Goal: Use online tool/utility

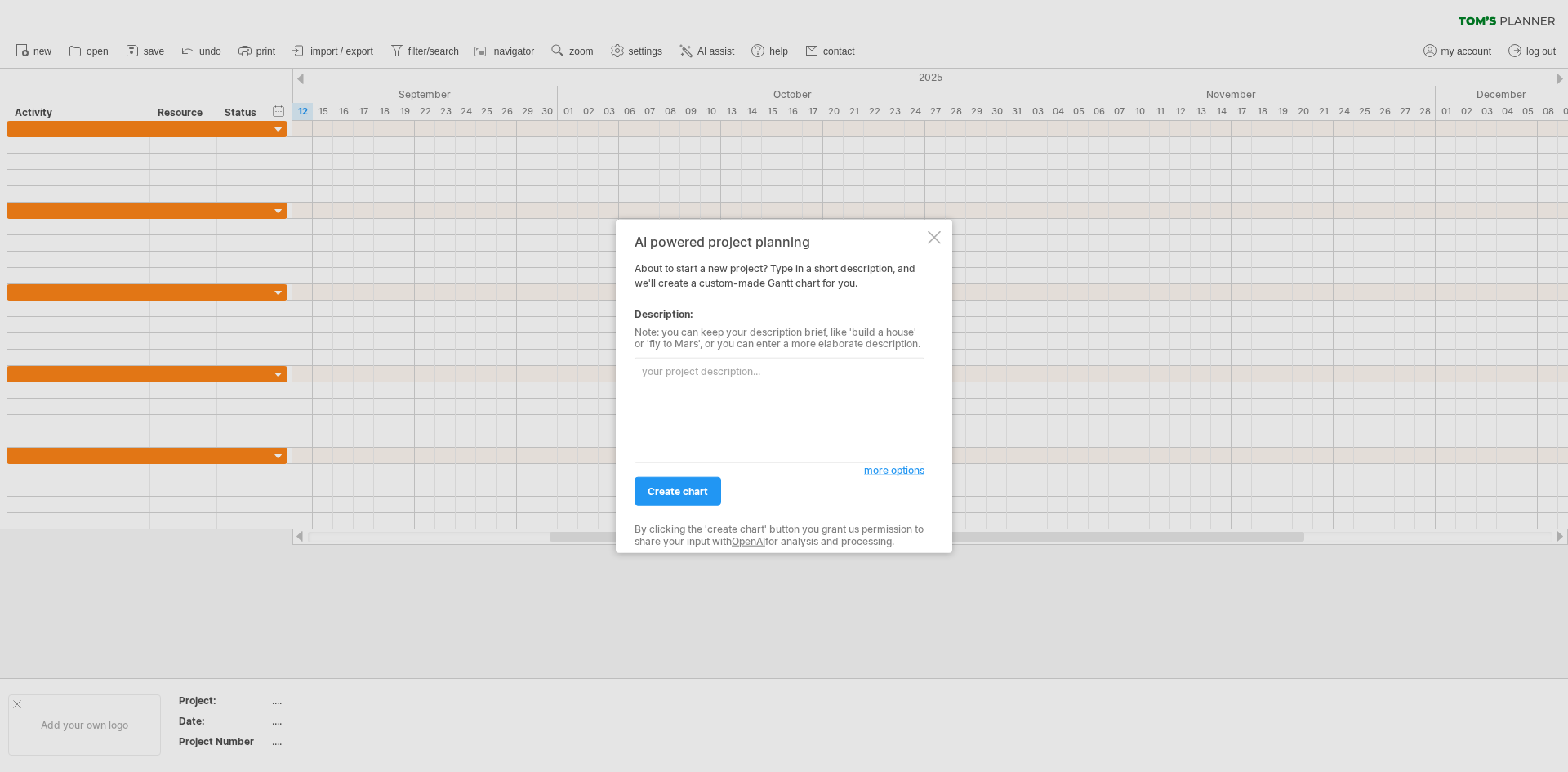
click at [716, 392] on textarea at bounding box center [780, 410] width 290 height 106
paste textarea "harvesting program aimed at extending the platform's lifecycle and supporting"
click at [640, 372] on textarea "harvesting program aimed at extending the platform's lifecycle and supporting" at bounding box center [780, 410] width 290 height 106
click at [703, 367] on textarea "G3 devices ( specially harvesting program aimed at extending the platform's lif…" at bounding box center [780, 410] width 290 height 106
click at [707, 366] on textarea "G3 devices ( specially harvesting program aimed at extending the platform's lif…" at bounding box center [780, 410] width 290 height 106
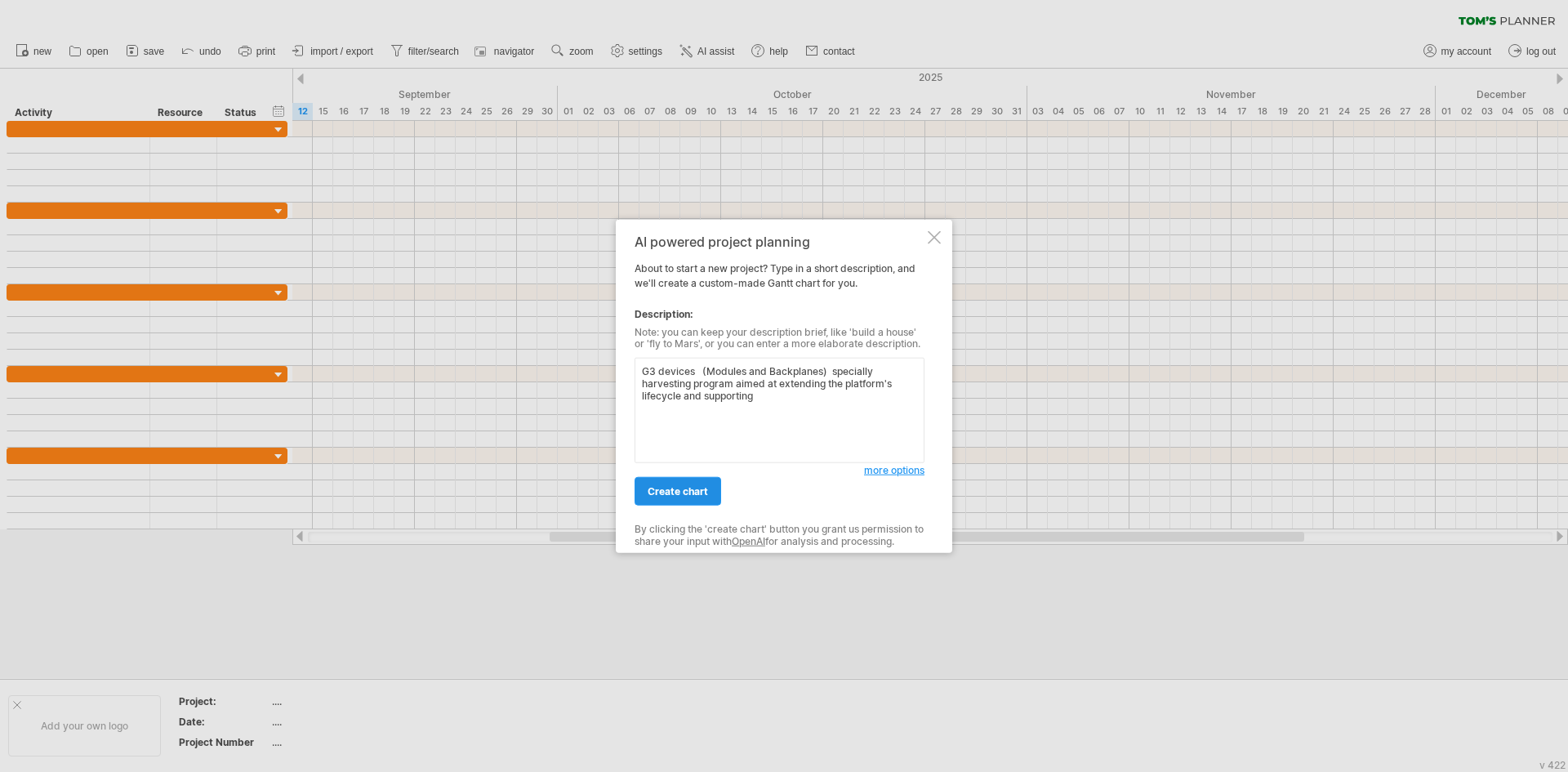
type textarea "G3 devices (Modules and Backplanes) specially harvesting program aimed at exten…"
click at [655, 498] on span "create chart" at bounding box center [677, 492] width 60 height 12
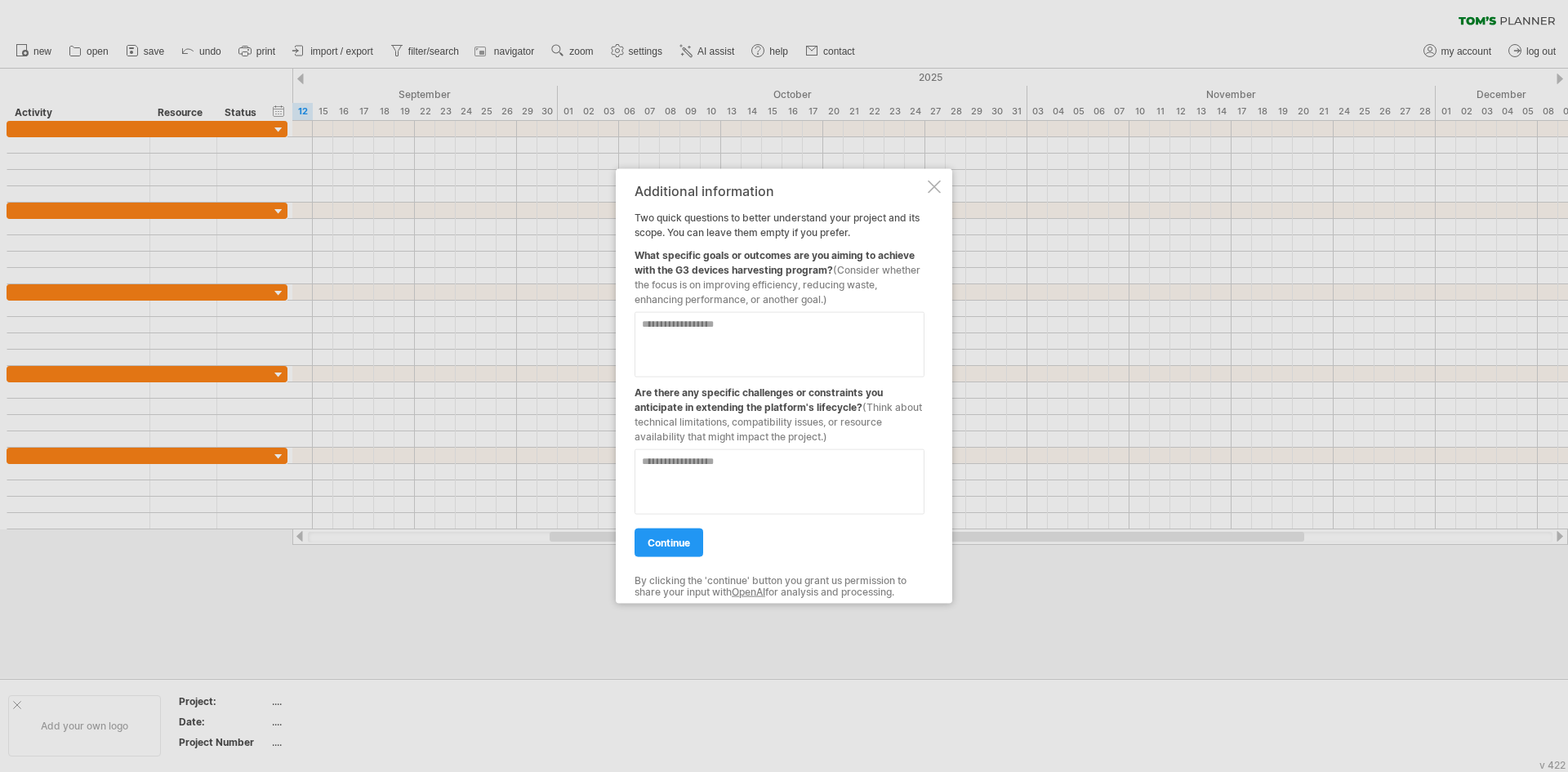
click at [742, 335] on textarea at bounding box center [780, 344] width 290 height 65
type textarea "**********"
click at [836, 476] on textarea at bounding box center [780, 481] width 290 height 65
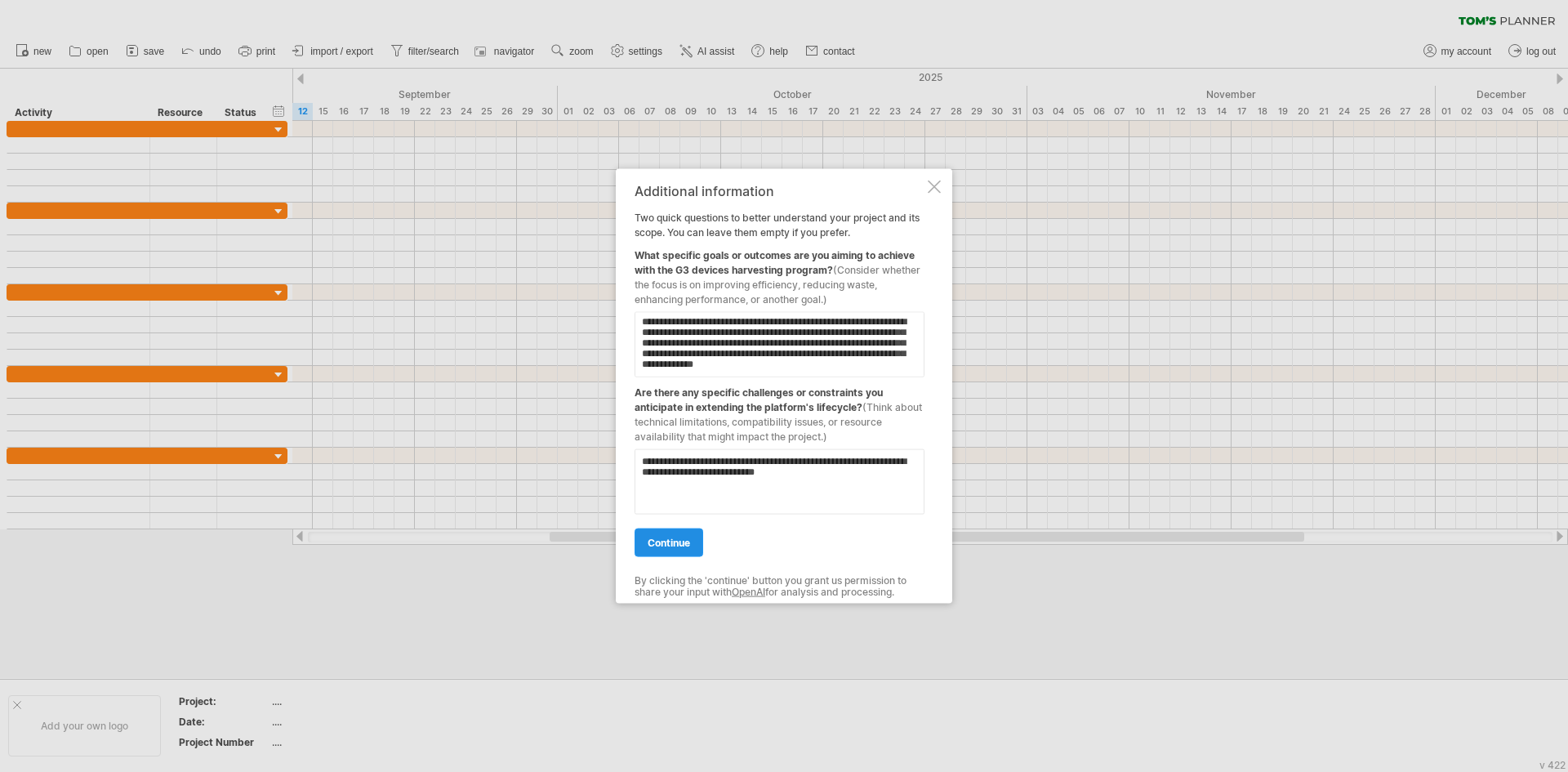
type textarea "**********"
click at [644, 536] on link "continue" at bounding box center [669, 542] width 69 height 29
